Goal: Task Accomplishment & Management: Manage account settings

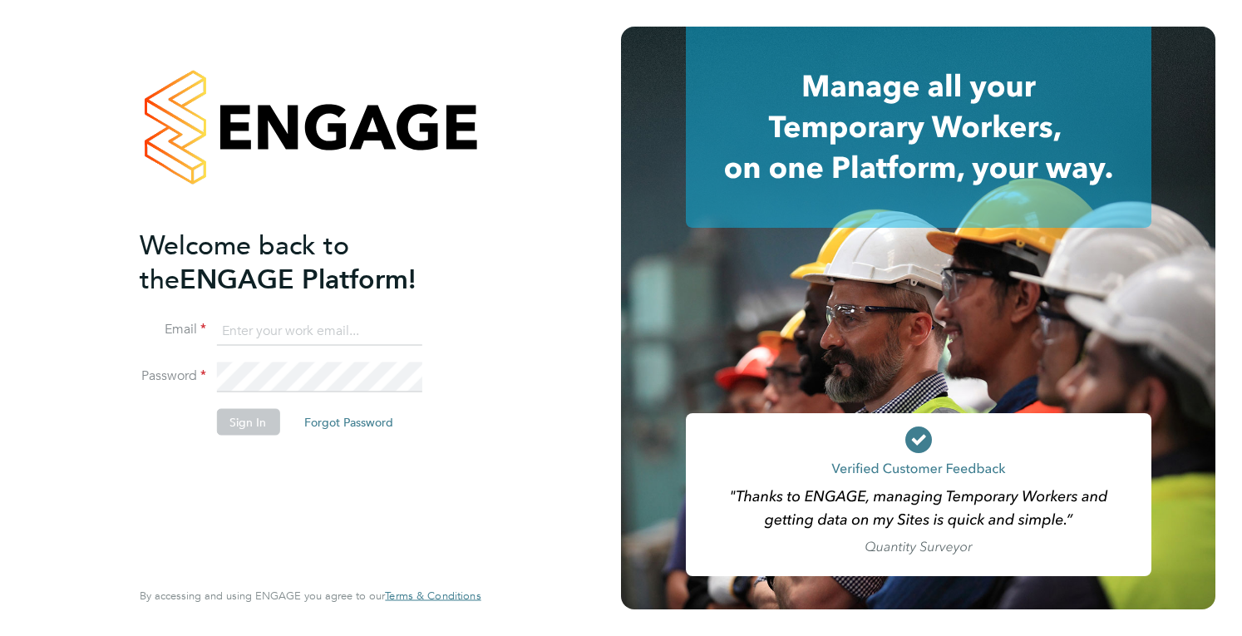
type input "[PERSON_NAME][EMAIL_ADDRESS][DOMAIN_NAME]"
click at [248, 419] on button "Sign In" at bounding box center [247, 421] width 63 height 27
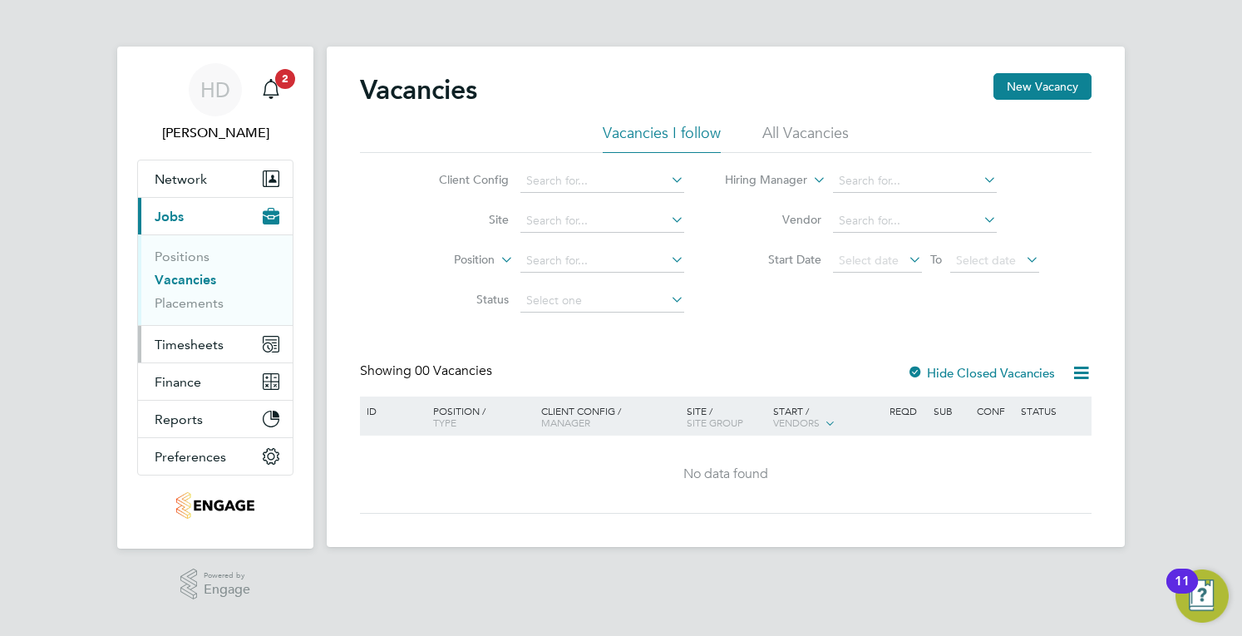
click at [198, 352] on button "Timesheets" at bounding box center [215, 344] width 155 height 37
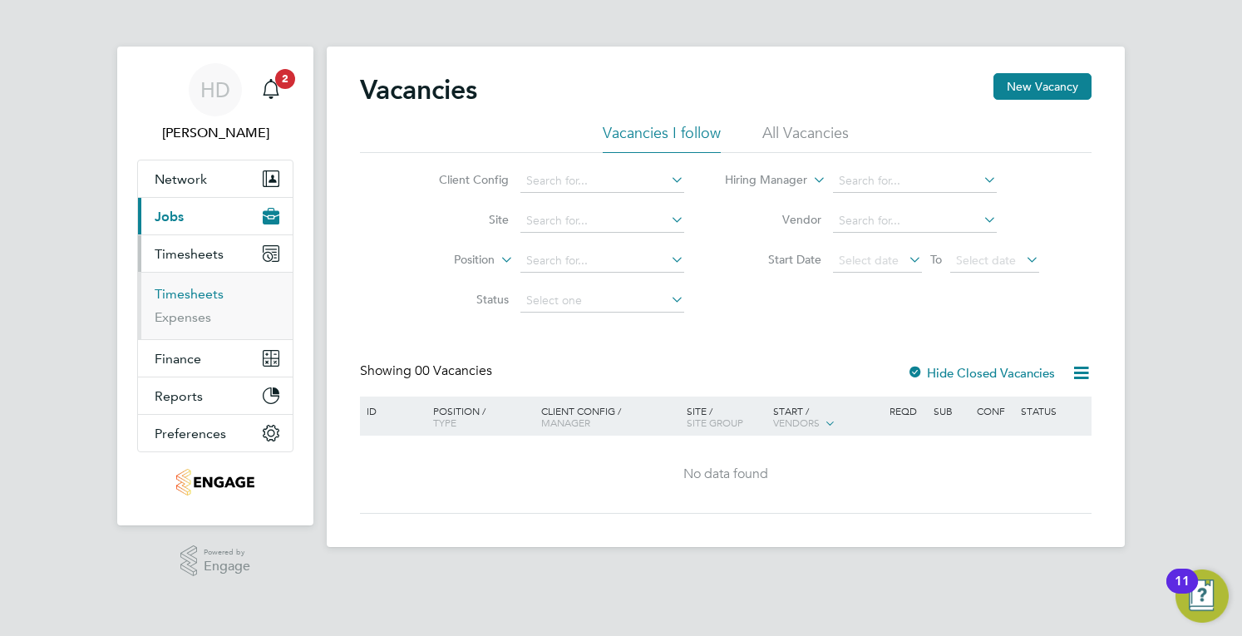
click at [206, 296] on link "Timesheets" at bounding box center [189, 294] width 69 height 16
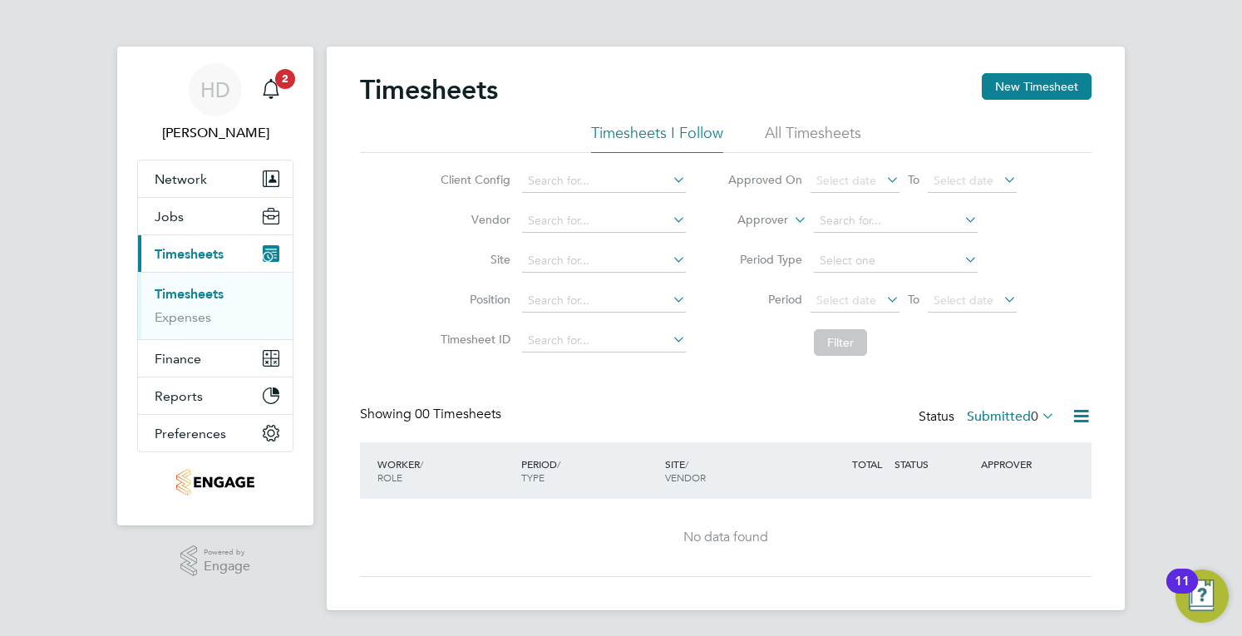
click at [835, 138] on li "All Timesheets" at bounding box center [813, 138] width 96 height 30
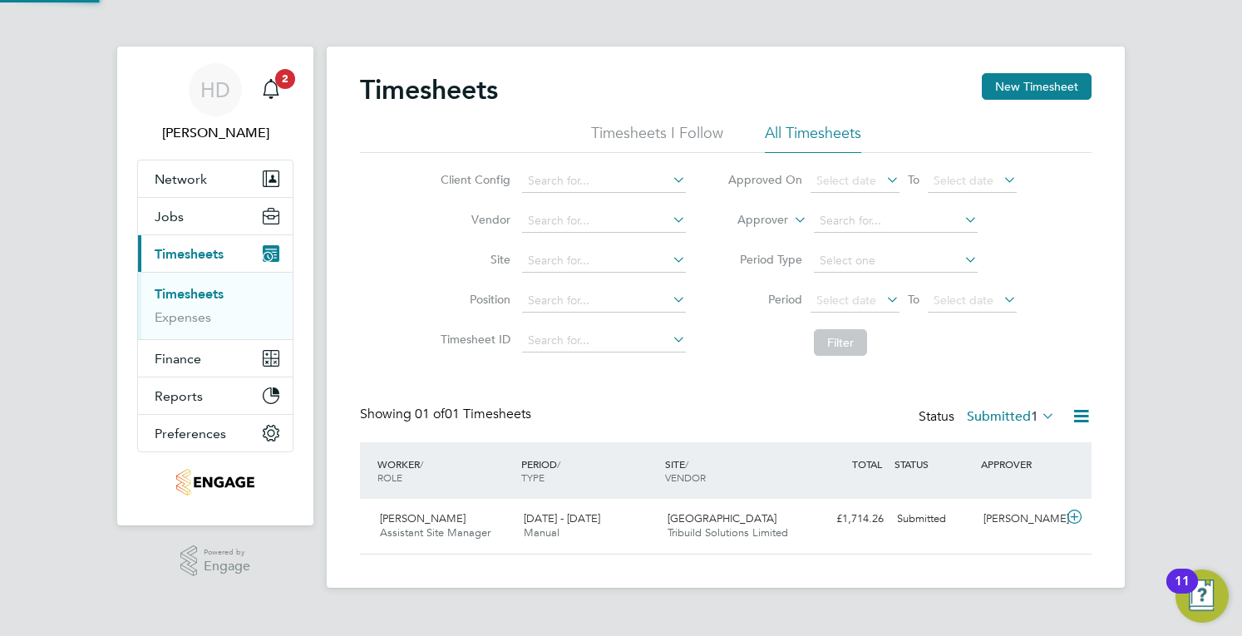
scroll to position [42, 144]
click at [1000, 417] on label "Submitted 1" at bounding box center [1011, 416] width 88 height 17
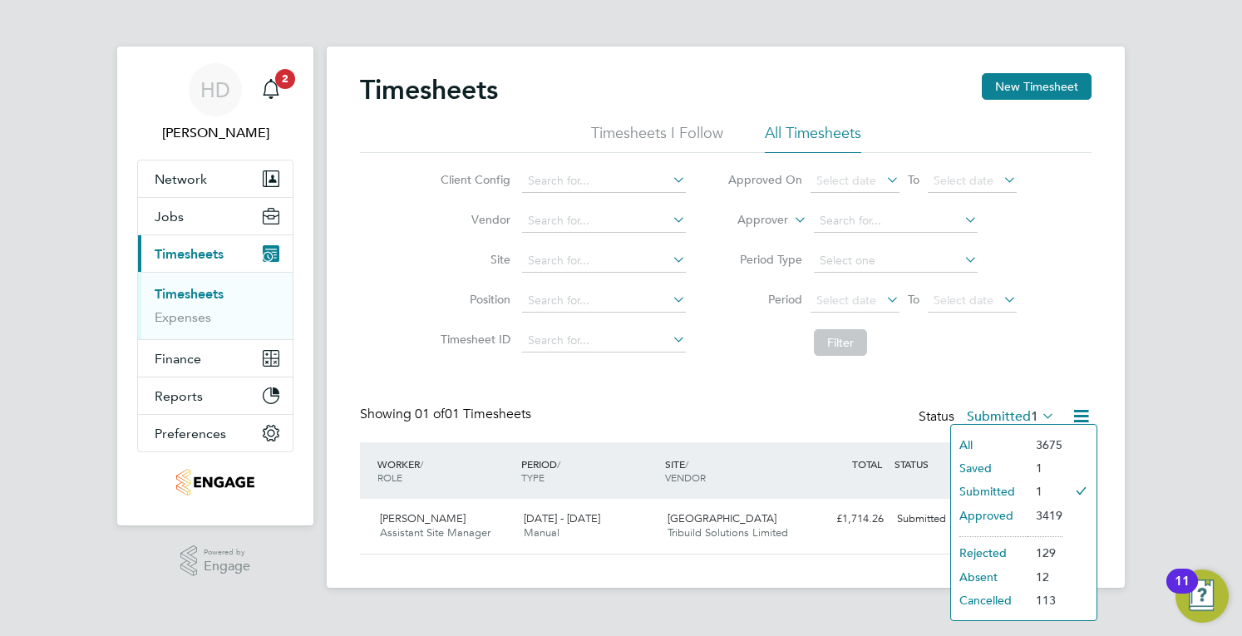
click at [996, 525] on li "Approved" at bounding box center [989, 515] width 76 height 23
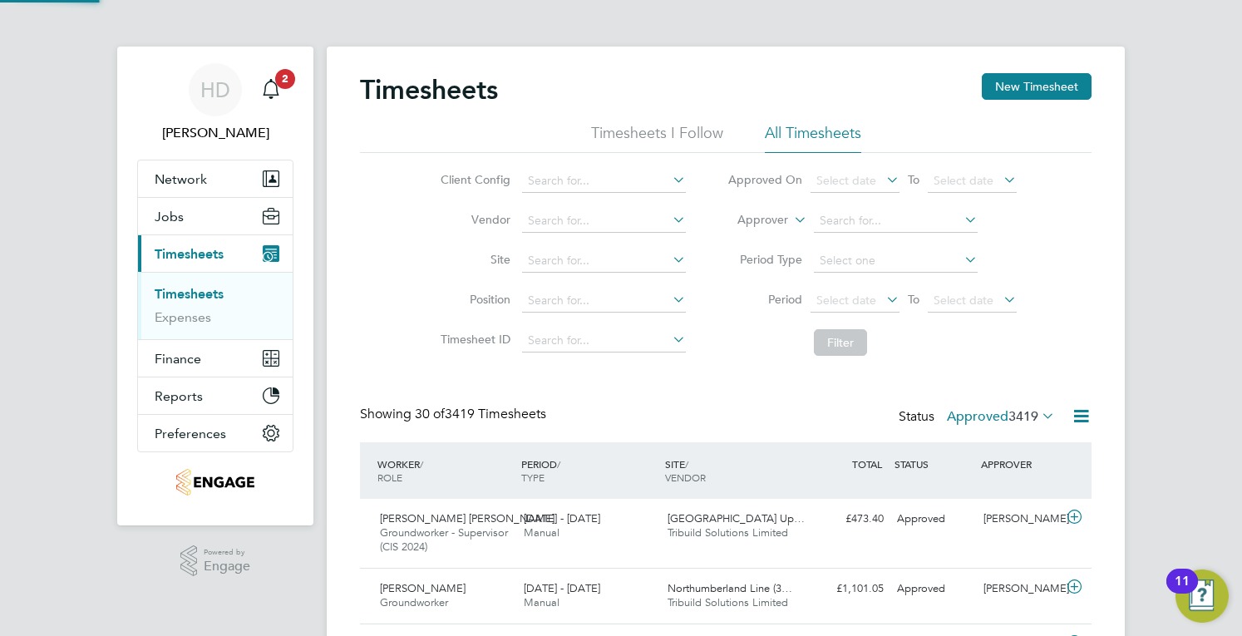
scroll to position [0, 0]
